Goal: Navigation & Orientation: Find specific page/section

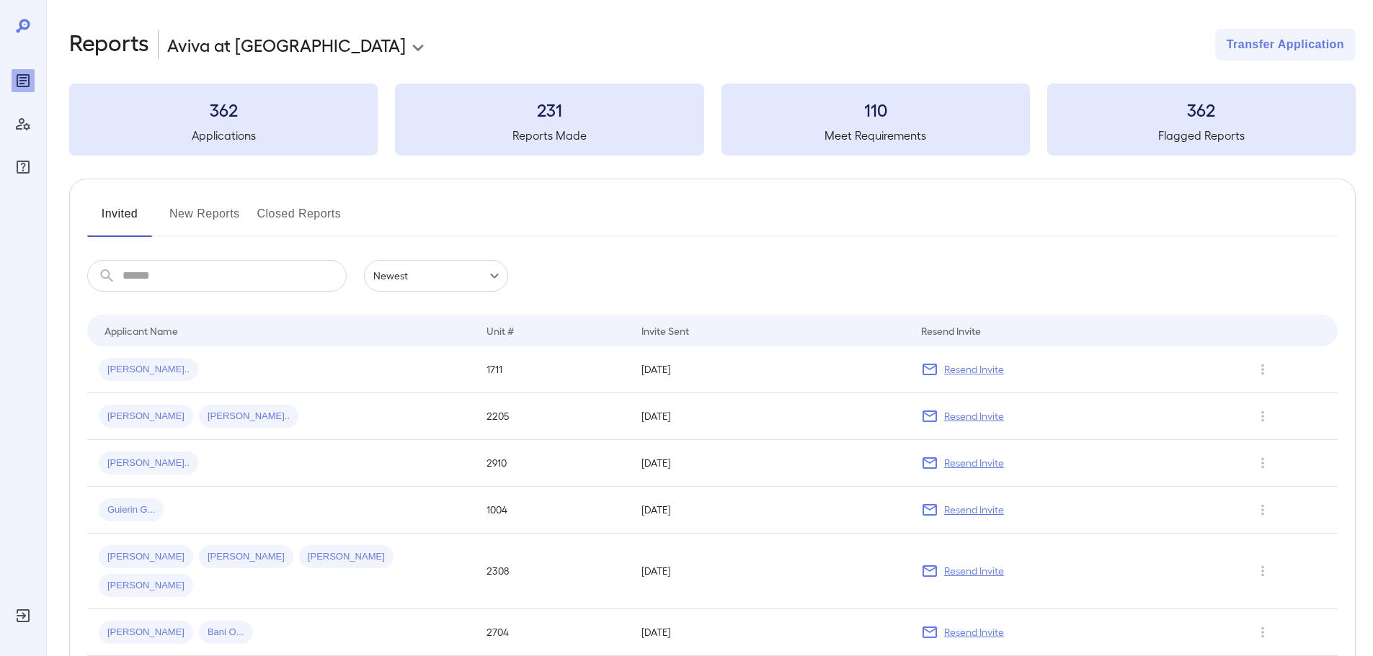
click at [202, 213] on button "New Reports" at bounding box center [204, 219] width 71 height 35
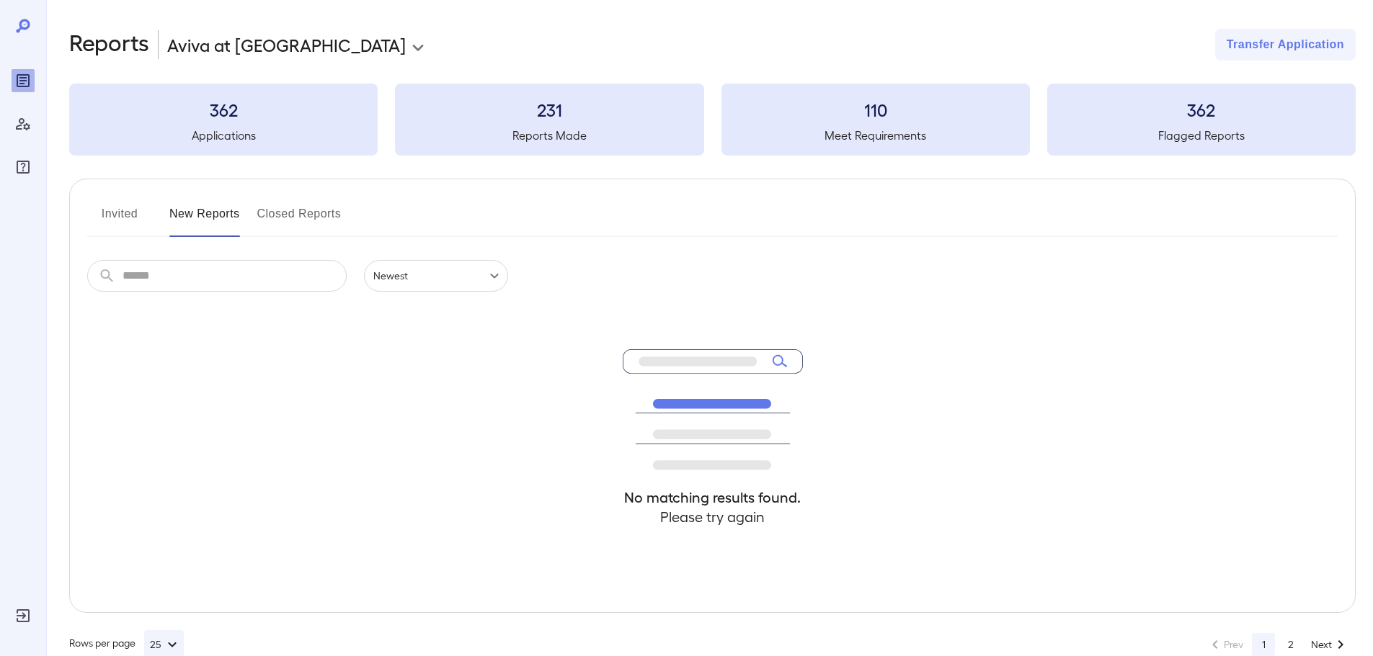
click at [514, 50] on div "**********" at bounding box center [712, 45] width 1286 height 32
click at [296, 217] on button "Closed Reports" at bounding box center [299, 219] width 84 height 35
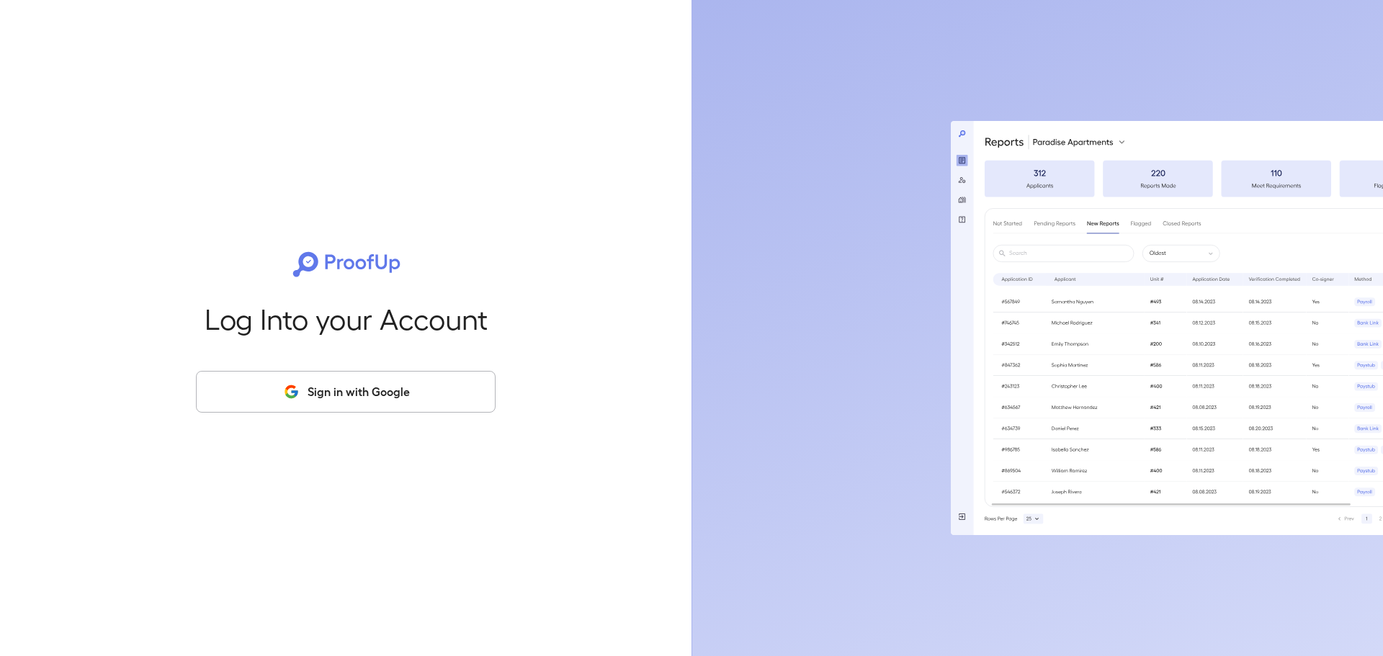
click at [378, 384] on button "Sign in with Google" at bounding box center [346, 392] width 300 height 42
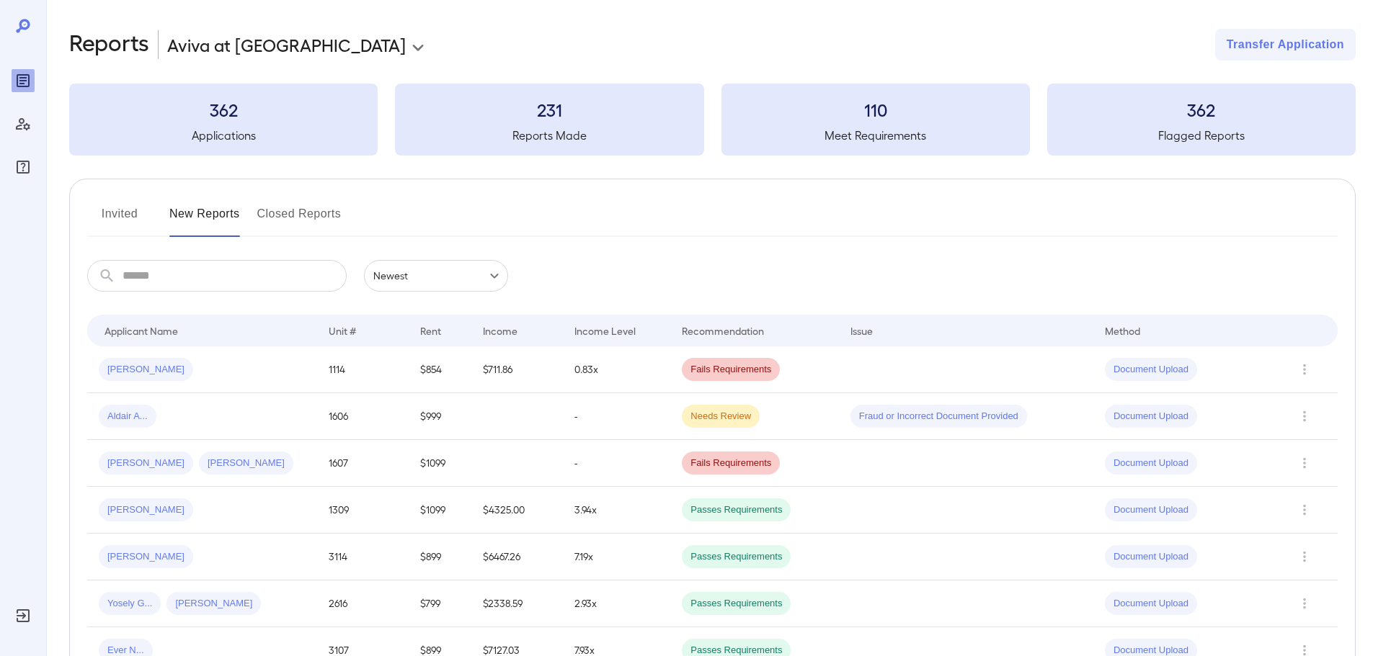
click at [558, 212] on div "Invited New Reports Closed Reports" at bounding box center [712, 219] width 1250 height 35
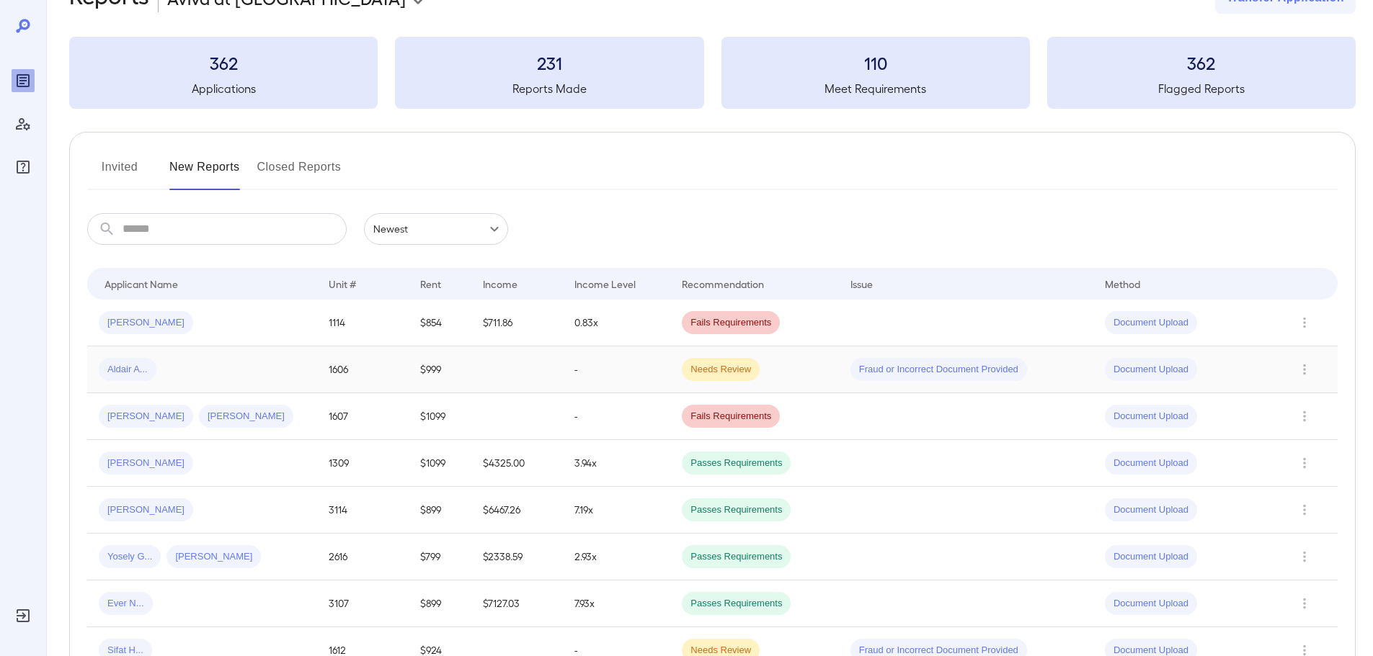
scroll to position [72, 0]
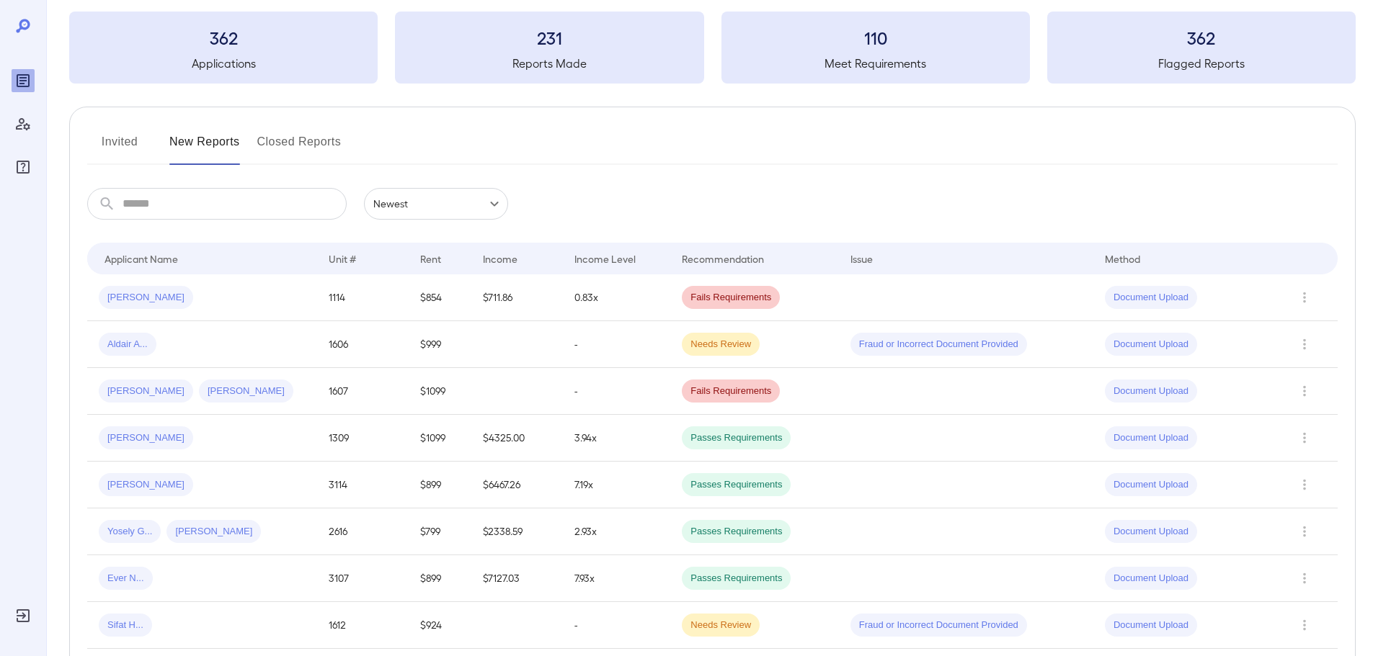
click at [664, 137] on div "Invited New Reports Closed Reports" at bounding box center [712, 147] width 1250 height 35
click at [602, 130] on div "Invited New Reports Closed Reports" at bounding box center [712, 147] width 1250 height 35
click at [135, 133] on button "Invited" at bounding box center [119, 147] width 65 height 35
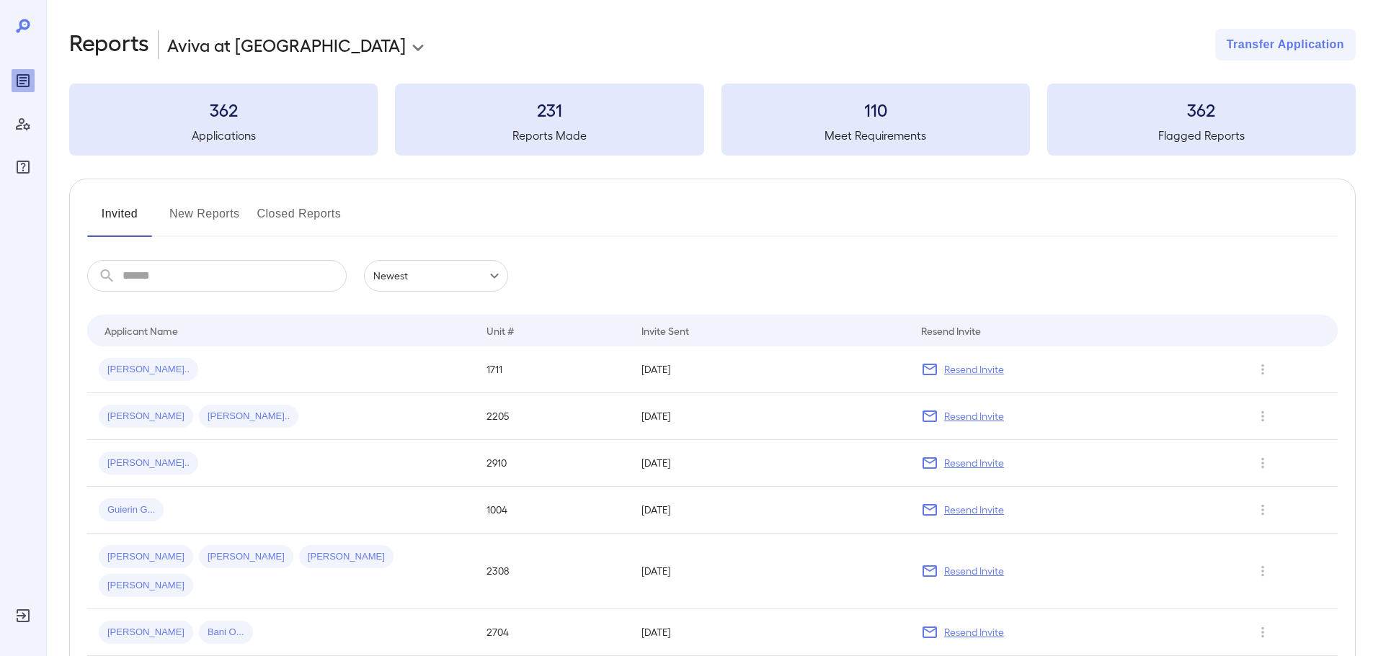
click at [235, 216] on button "New Reports" at bounding box center [204, 219] width 71 height 35
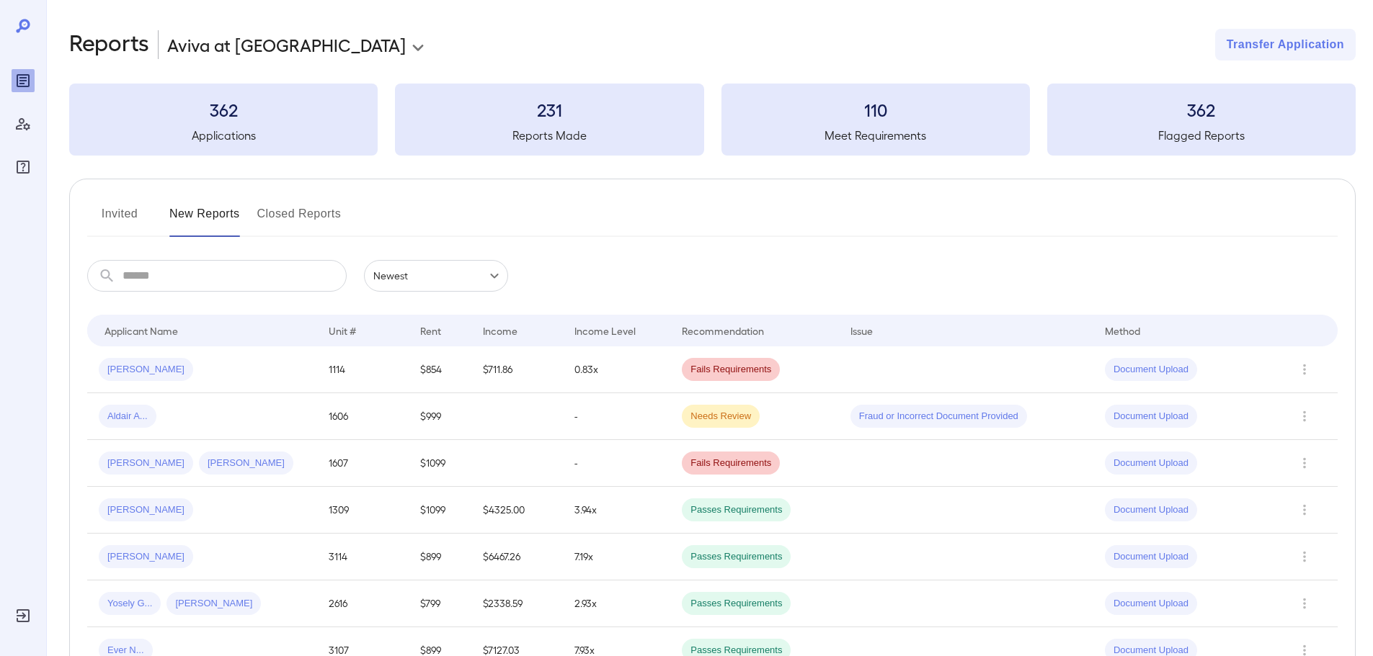
click at [318, 217] on button "Closed Reports" at bounding box center [299, 219] width 84 height 35
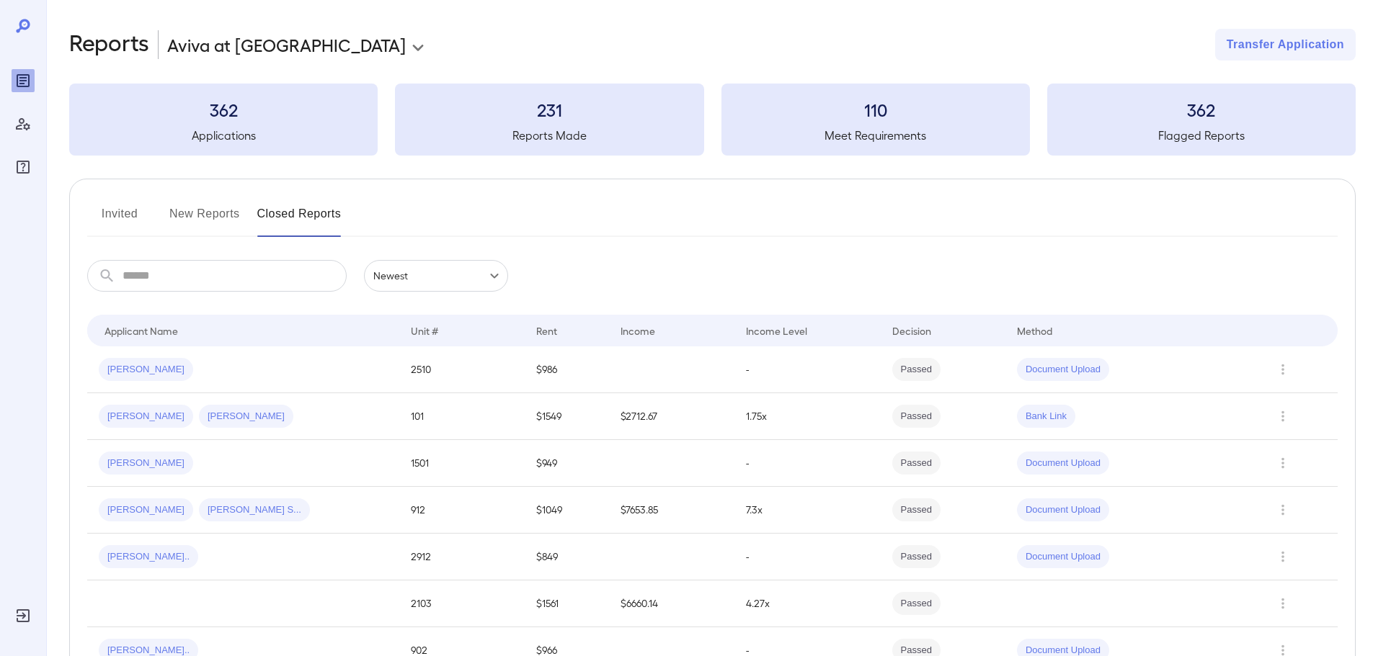
click at [187, 213] on button "New Reports" at bounding box center [204, 219] width 71 height 35
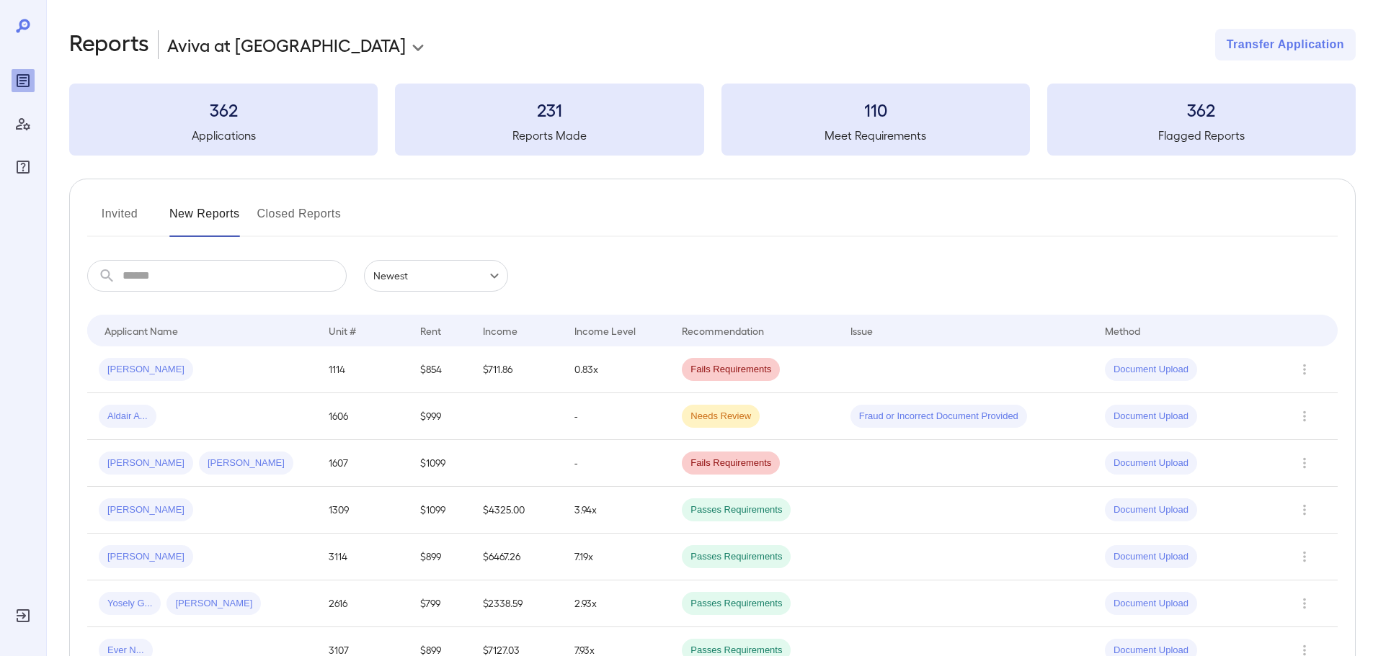
click at [133, 208] on button "Invited" at bounding box center [119, 219] width 65 height 35
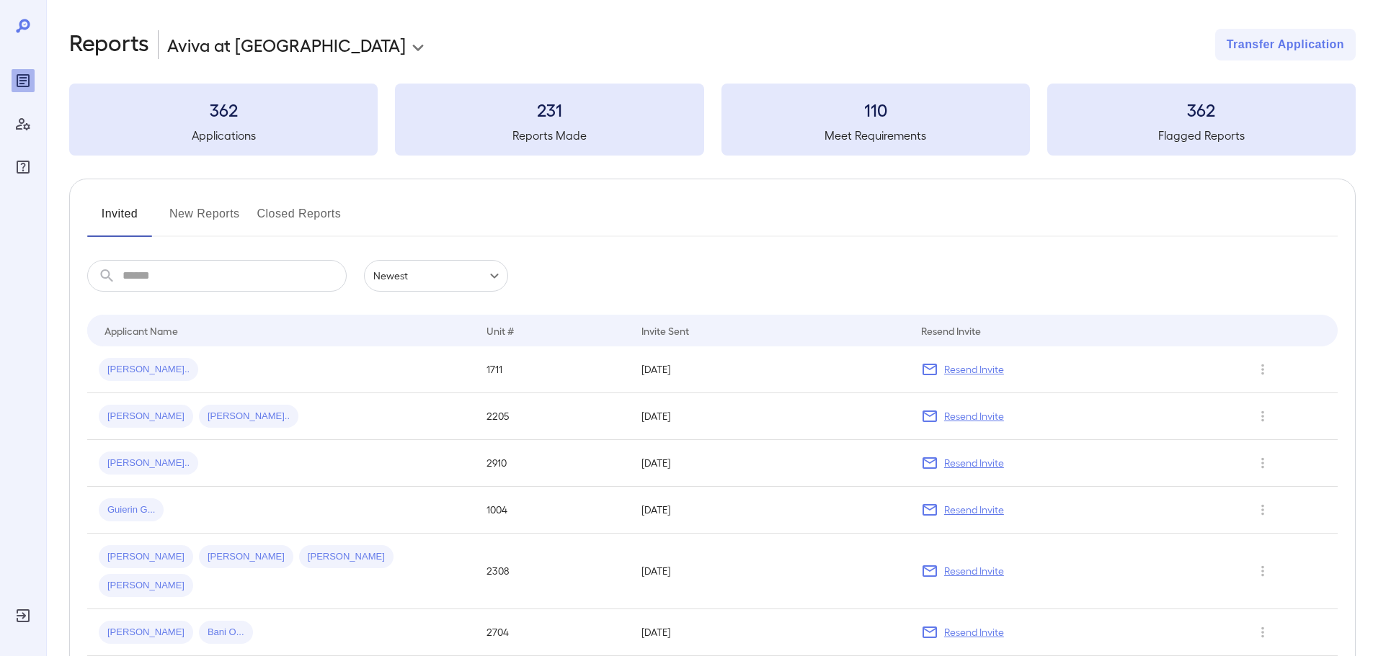
click at [1020, 48] on div "**********" at bounding box center [712, 45] width 1286 height 32
click at [225, 224] on button "New Reports" at bounding box center [204, 219] width 71 height 35
